Goal: Check status: Check status

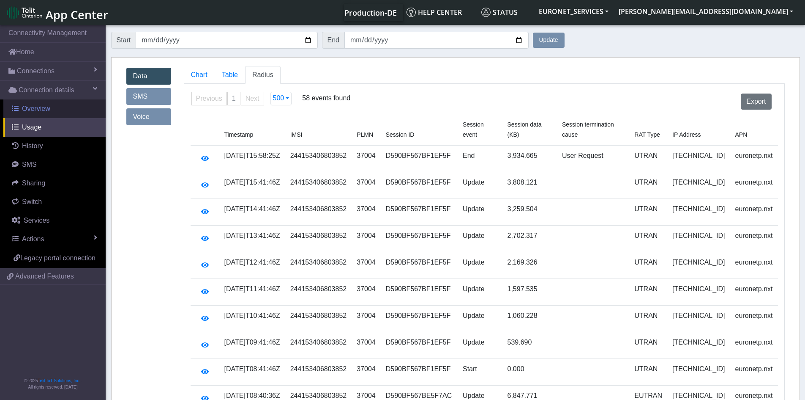
click at [36, 109] on span "Overview" at bounding box center [36, 108] width 28 height 7
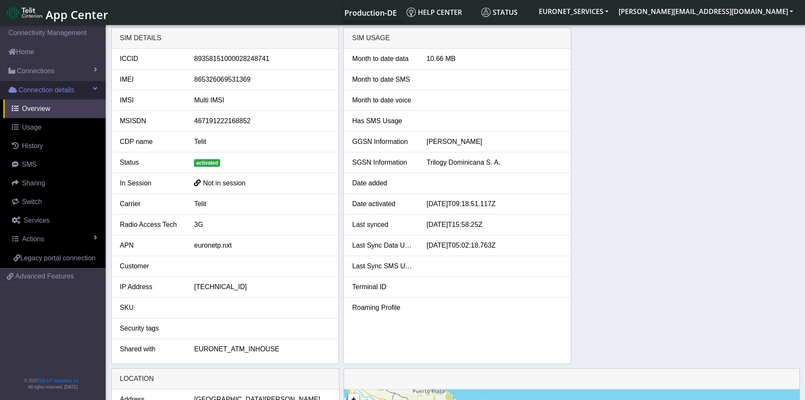
click at [42, 90] on span "Connection details" at bounding box center [47, 90] width 56 height 10
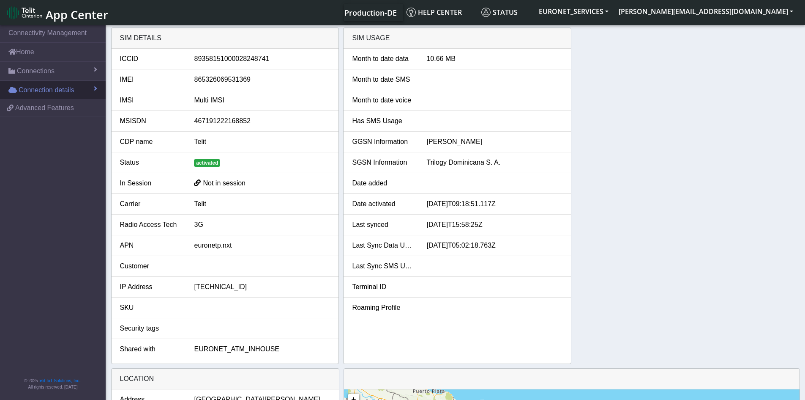
click at [42, 86] on span "Connection details" at bounding box center [47, 90] width 56 height 10
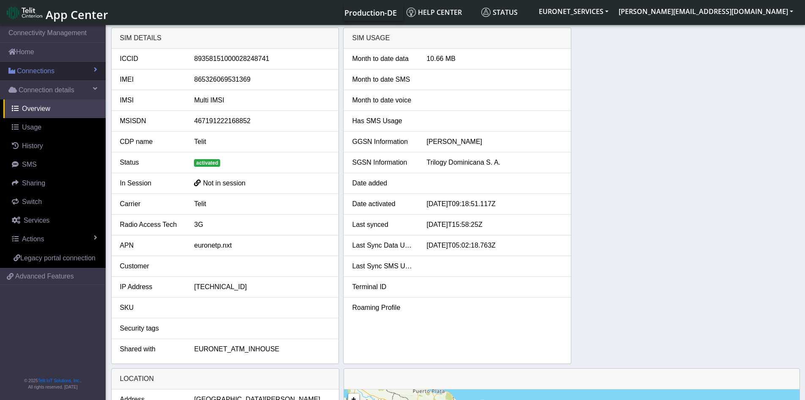
click at [41, 70] on span "Connections" at bounding box center [36, 71] width 38 height 10
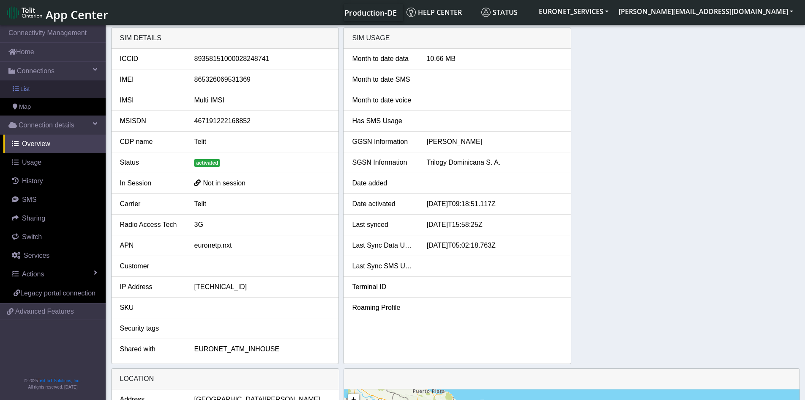
click at [23, 88] on span "List" at bounding box center [24, 89] width 9 height 9
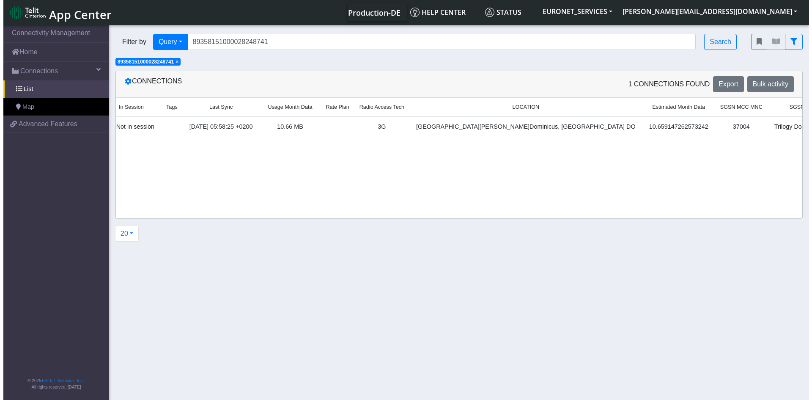
scroll to position [0, 293]
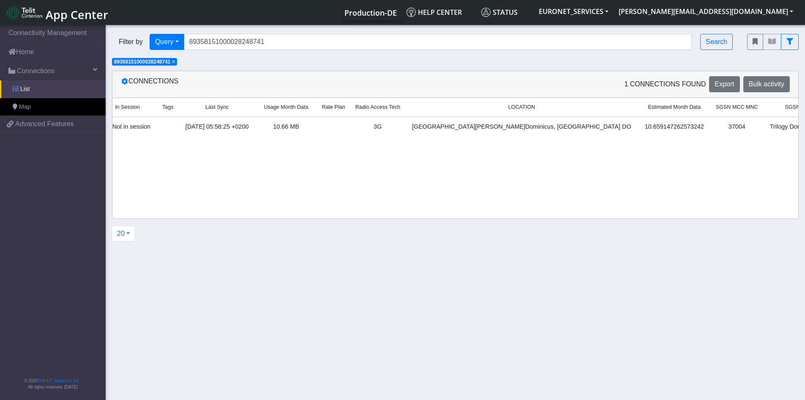
click at [21, 86] on span "List" at bounding box center [24, 89] width 9 height 9
click at [614, 11] on button "EURONET_SERVICES" at bounding box center [574, 11] width 80 height 15
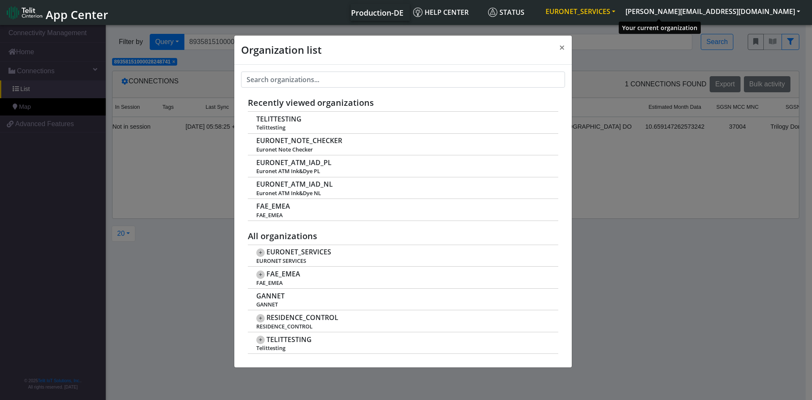
scroll to position [3, 0]
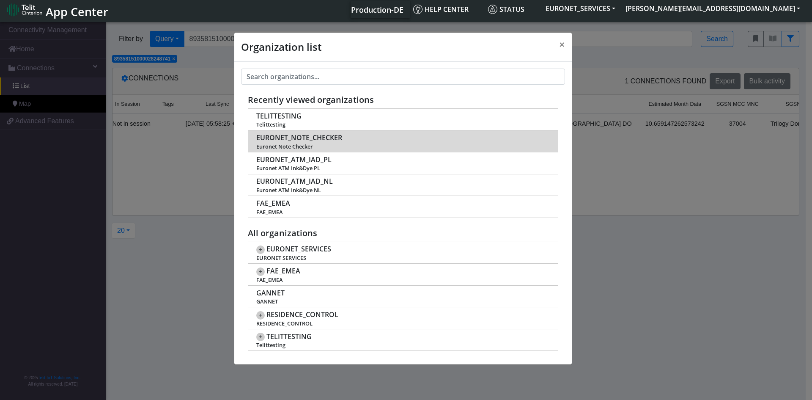
click at [316, 138] on span "EURONET_NOTE_CHECKER" at bounding box center [299, 138] width 86 height 8
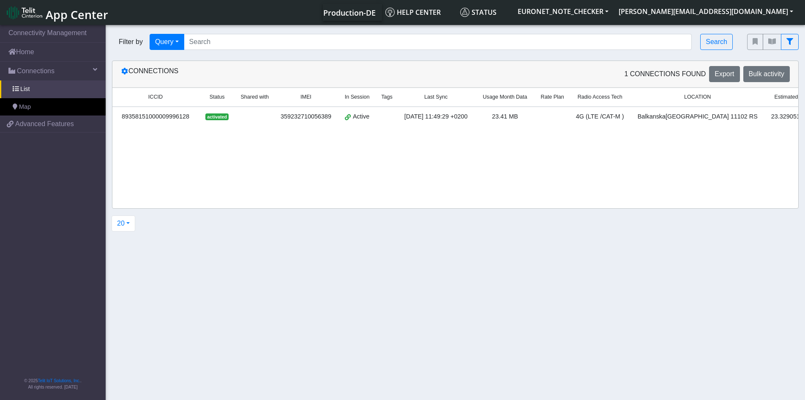
click at [496, 283] on section "Connectivity Management Home Connections List Map bd07ebf6a007b824c909581a99152…" at bounding box center [402, 212] width 805 height 379
click at [240, 40] on input "Search..." at bounding box center [438, 42] width 509 height 16
click at [27, 89] on span "List" at bounding box center [24, 89] width 9 height 9
click at [614, 11] on button "EURONET_NOTE_CHECKER" at bounding box center [563, 11] width 101 height 15
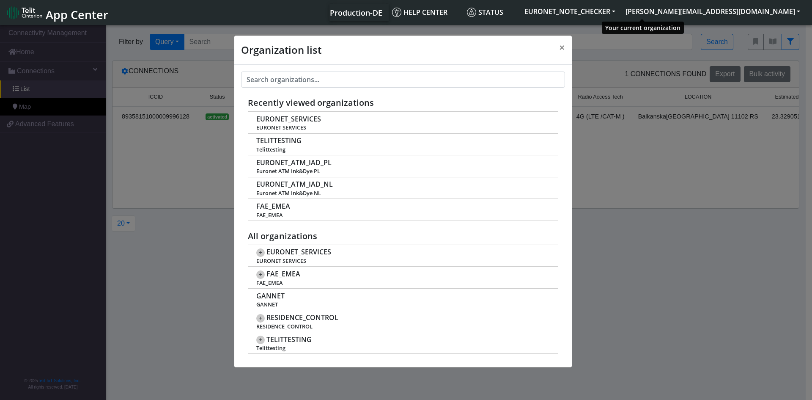
scroll to position [3, 0]
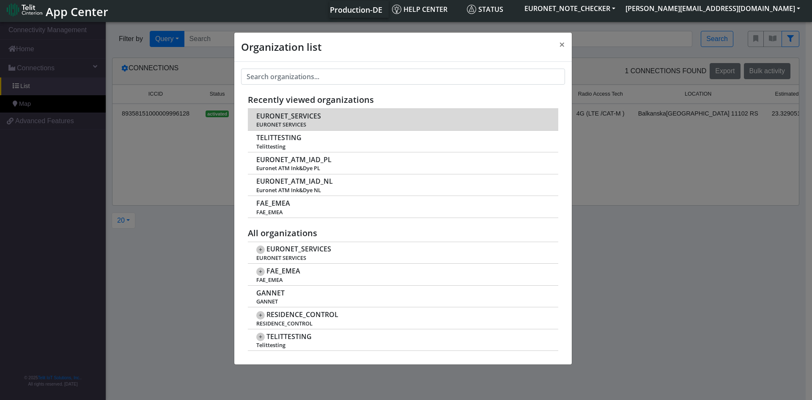
click at [292, 115] on span "EURONET_SERVICES" at bounding box center [288, 116] width 65 height 8
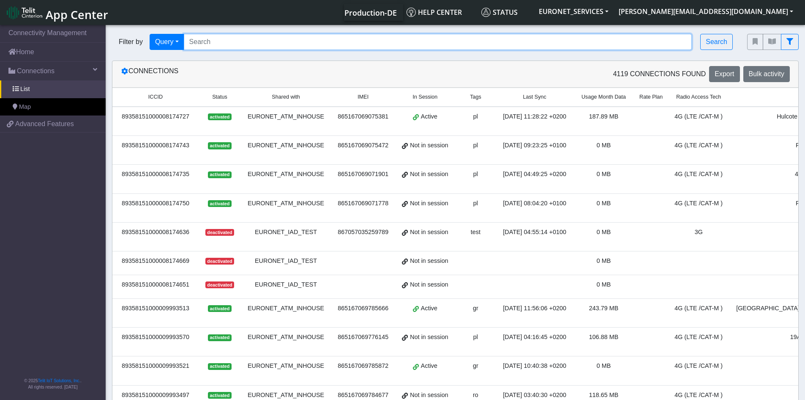
click at [250, 42] on input "Search..." at bounding box center [438, 42] width 509 height 16
paste input "89358151000034517238"
type input "89358151000034517238"
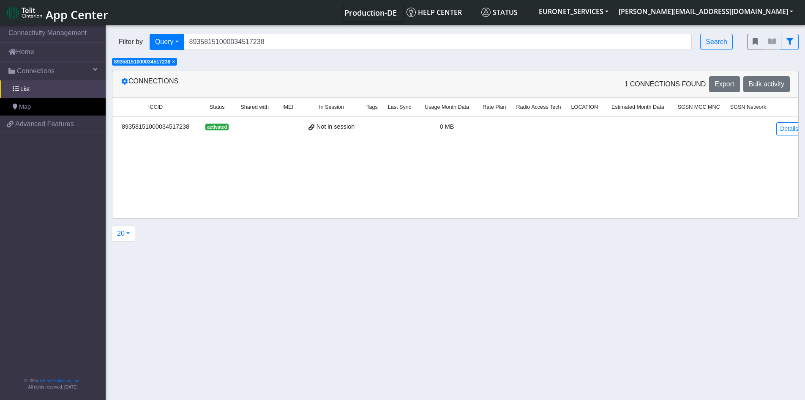
click at [161, 123] on div "89358151000034517238" at bounding box center [156, 126] width 76 height 9
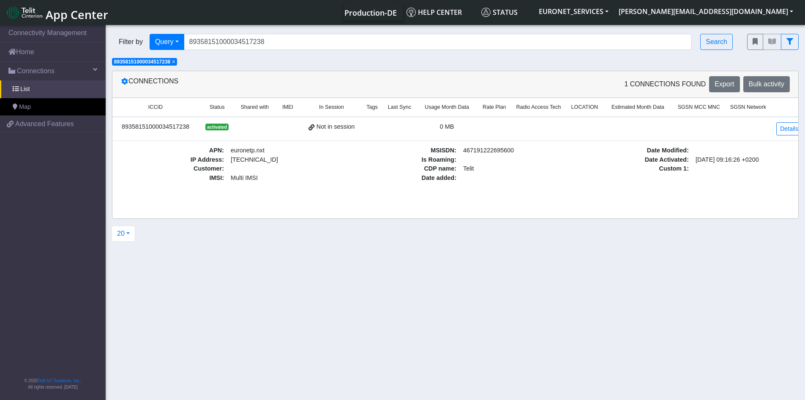
click at [614, 243] on section "Connectivity Management Home Connections List Map bd07ebf6a007b824c909581a99152…" at bounding box center [402, 212] width 805 height 379
drag, startPoint x: 614, startPoint y: 243, endPoint x: 544, endPoint y: 282, distance: 80.1
click at [544, 282] on section "Connectivity Management Home Connections List Map bd07ebf6a007b824c909581a99152…" at bounding box center [402, 212] width 805 height 379
click at [778, 126] on link "Details" at bounding box center [790, 128] width 26 height 13
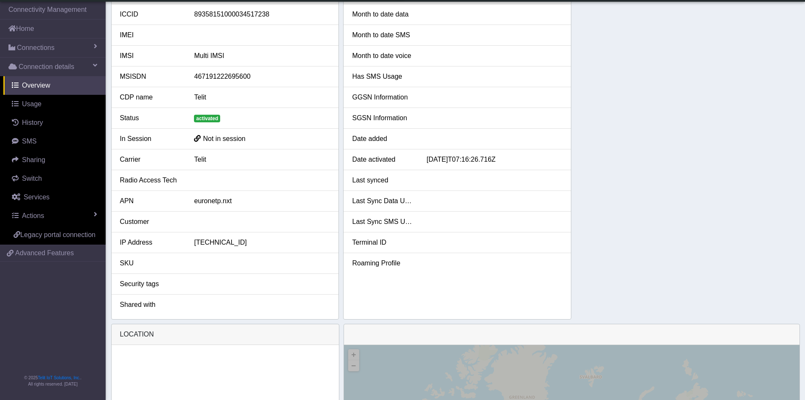
scroll to position [20, 0]
click at [145, 305] on div "Shared with" at bounding box center [151, 305] width 74 height 10
click at [652, 145] on div "SIM details ICCID 89358151000034517238 IMEI IMSI Multi IMSI MSISDN 467191222695…" at bounding box center [455, 152] width 689 height 336
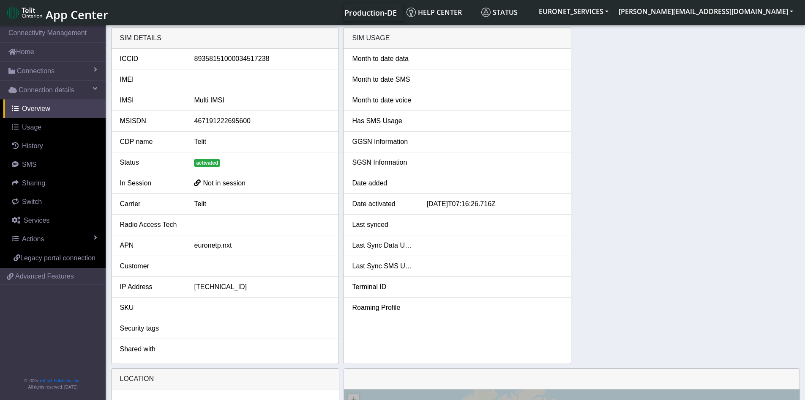
click at [616, 245] on div "SIM details ICCID 89358151000034517238 IMEI IMSI Multi IMSI MSISDN 467191222695…" at bounding box center [455, 195] width 689 height 336
click at [626, 131] on div "SIM details ICCID 89358151000034517238 IMEI IMSI Multi IMSI MSISDN 467191222695…" at bounding box center [455, 195] width 689 height 336
click at [29, 70] on span "Connections" at bounding box center [36, 71] width 38 height 10
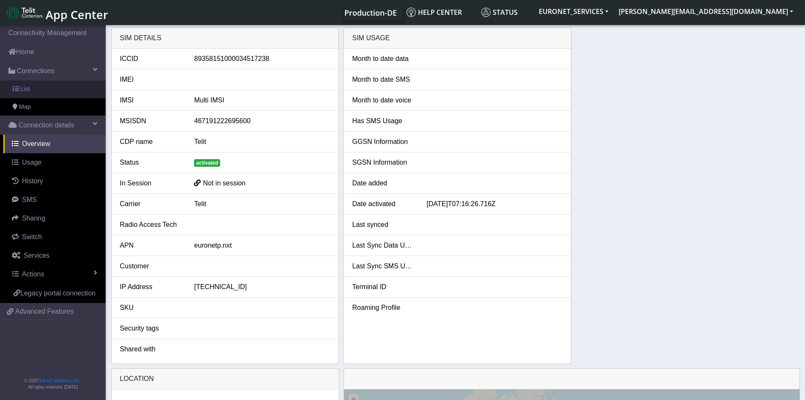
click at [25, 88] on span "List" at bounding box center [24, 89] width 9 height 9
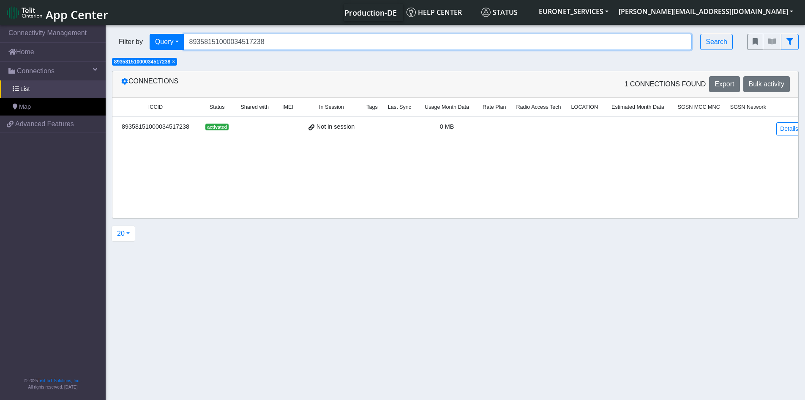
drag, startPoint x: 267, startPoint y: 42, endPoint x: 134, endPoint y: 36, distance: 133.3
click at [134, 36] on div "Filter by Query Query In Session Not connected Tags Country Operator 8935815100…" at bounding box center [423, 42] width 623 height 16
paste input "89358151000034517725"
type input "89358151000034517725"
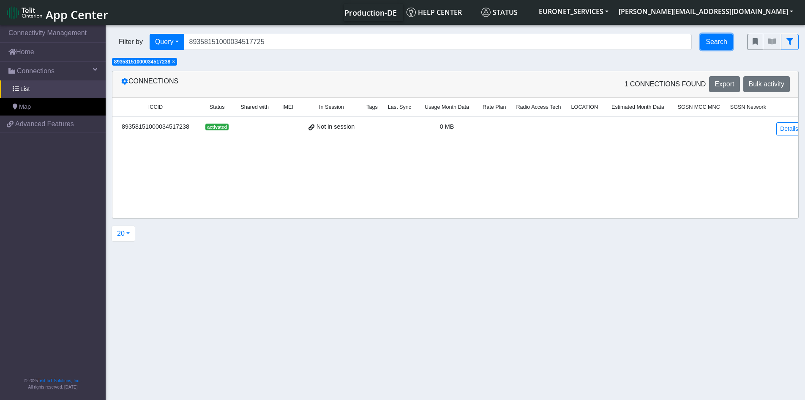
click at [720, 42] on button "Search" at bounding box center [717, 42] width 33 height 16
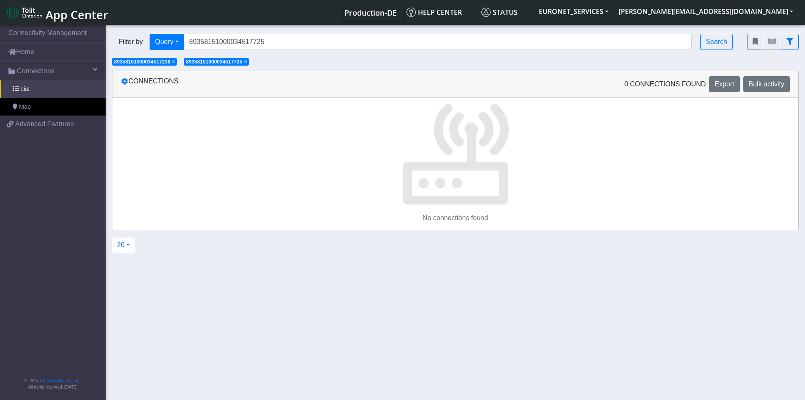
click at [175, 63] on span "×" at bounding box center [173, 62] width 3 height 6
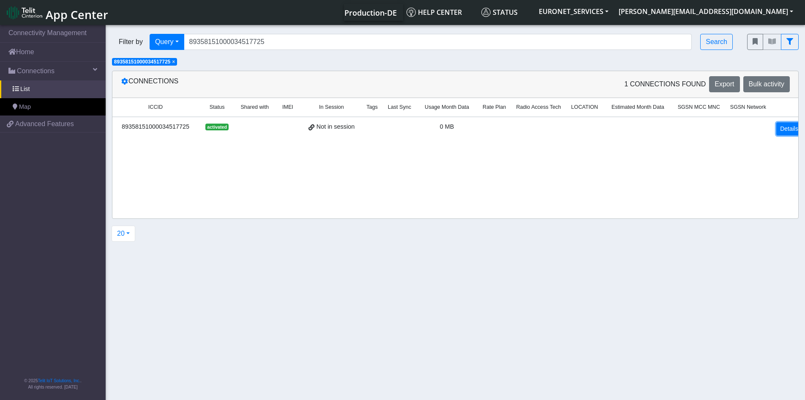
click at [777, 126] on link "Details" at bounding box center [790, 128] width 26 height 13
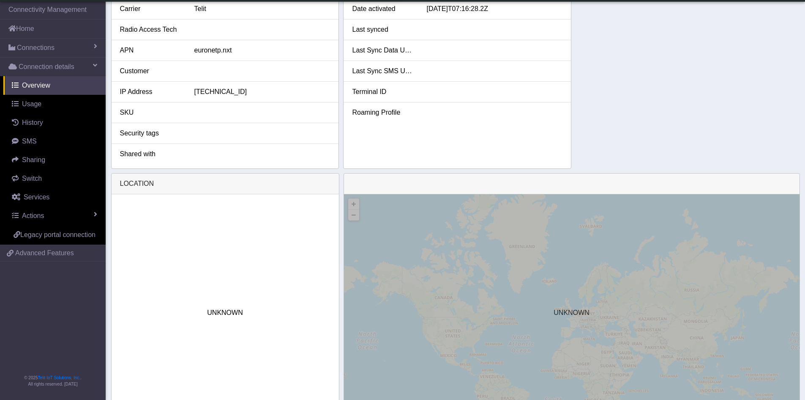
scroll to position [220, 0]
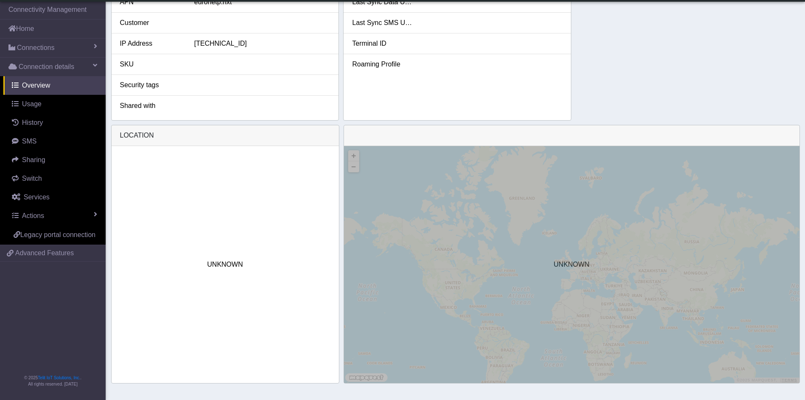
click at [559, 331] on div "UNKNOWN" at bounding box center [572, 264] width 456 height 237
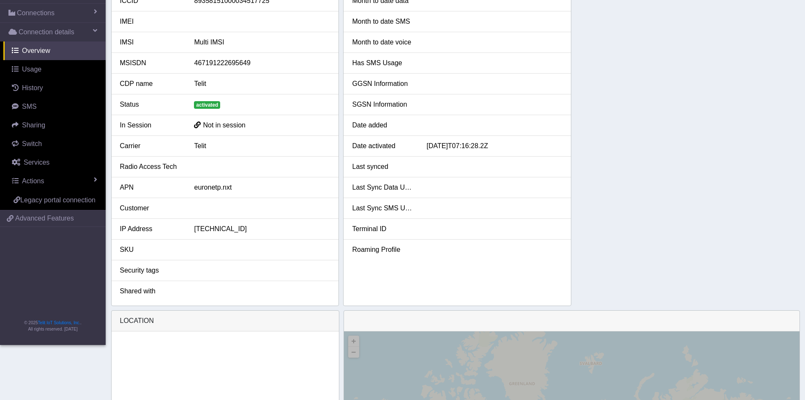
scroll to position [0, 0]
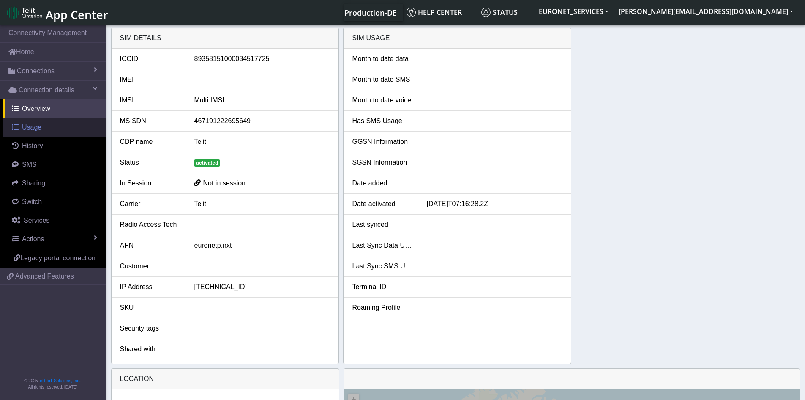
click at [19, 126] on link "Usage" at bounding box center [54, 127] width 102 height 19
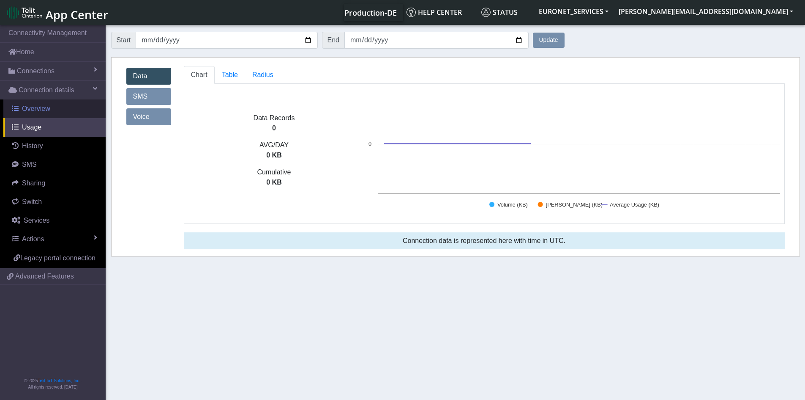
click at [41, 105] on span "Overview" at bounding box center [36, 108] width 28 height 7
